Goal: Use online tool/utility: Utilize a website feature to perform a specific function

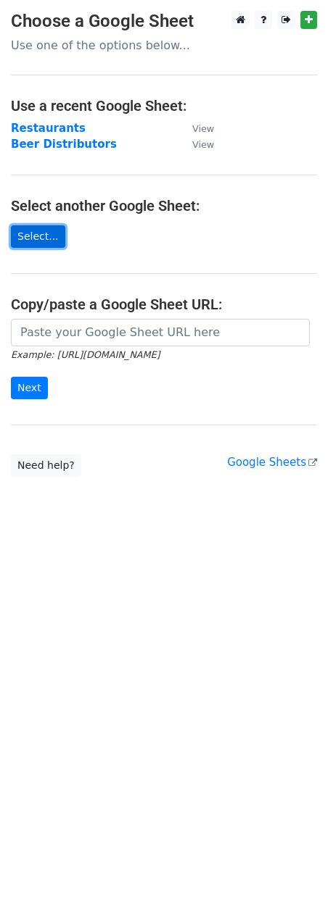
click at [43, 238] on link "Select..." at bounding box center [38, 236] width 54 height 22
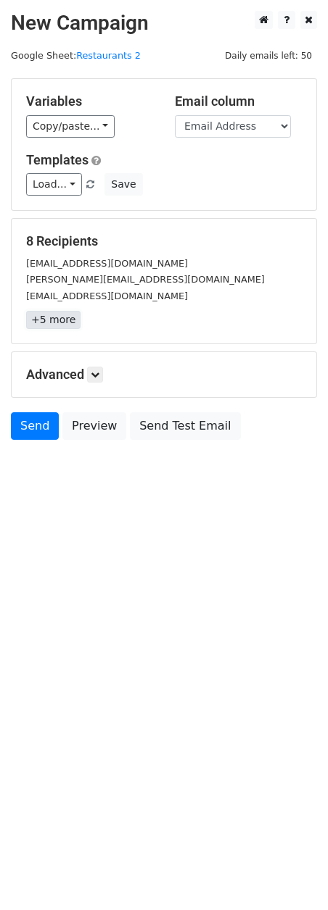
click at [63, 322] on link "+5 more" at bounding box center [53, 320] width 54 height 18
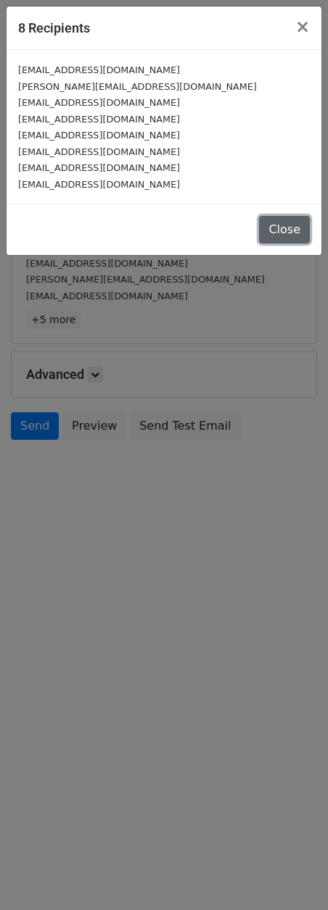
click at [277, 225] on button "Close" at bounding box center [284, 230] width 51 height 28
